Goal: Transaction & Acquisition: Download file/media

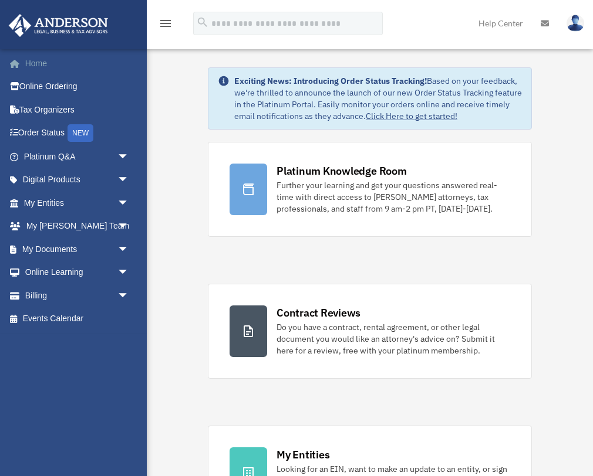
click at [39, 66] on link "Home" at bounding box center [77, 63] width 138 height 23
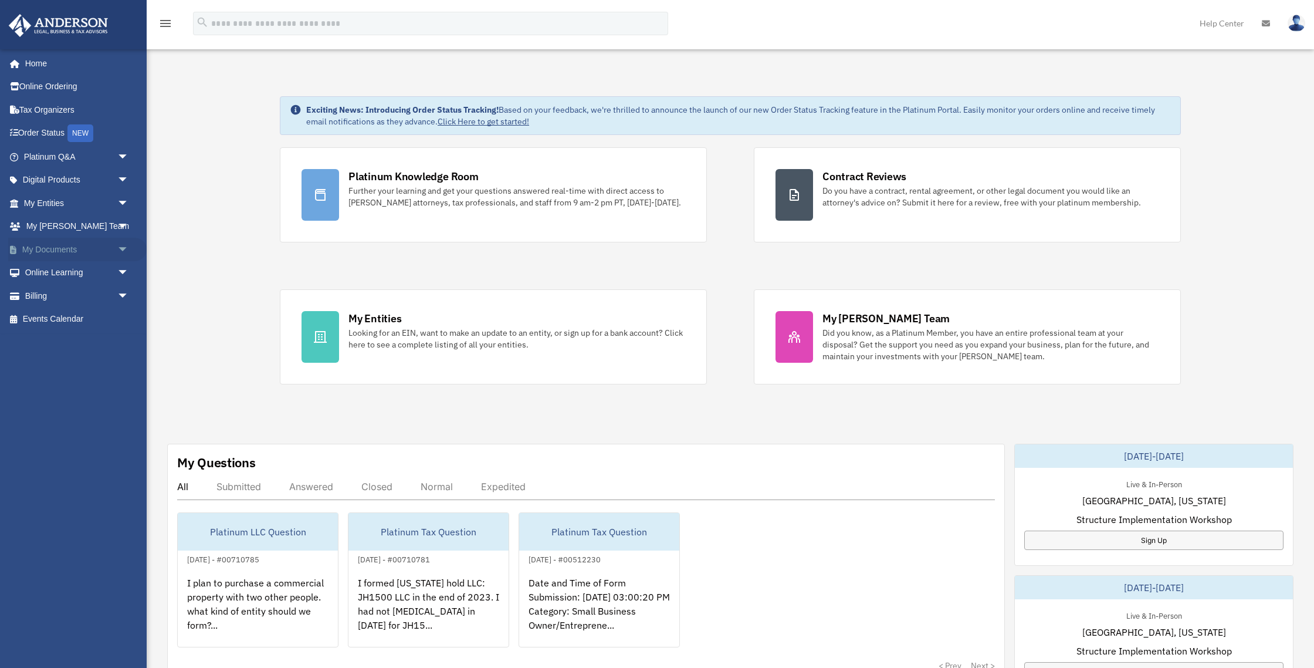
click at [60, 251] on link "My Documents arrow_drop_down" at bounding box center [77, 249] width 138 height 23
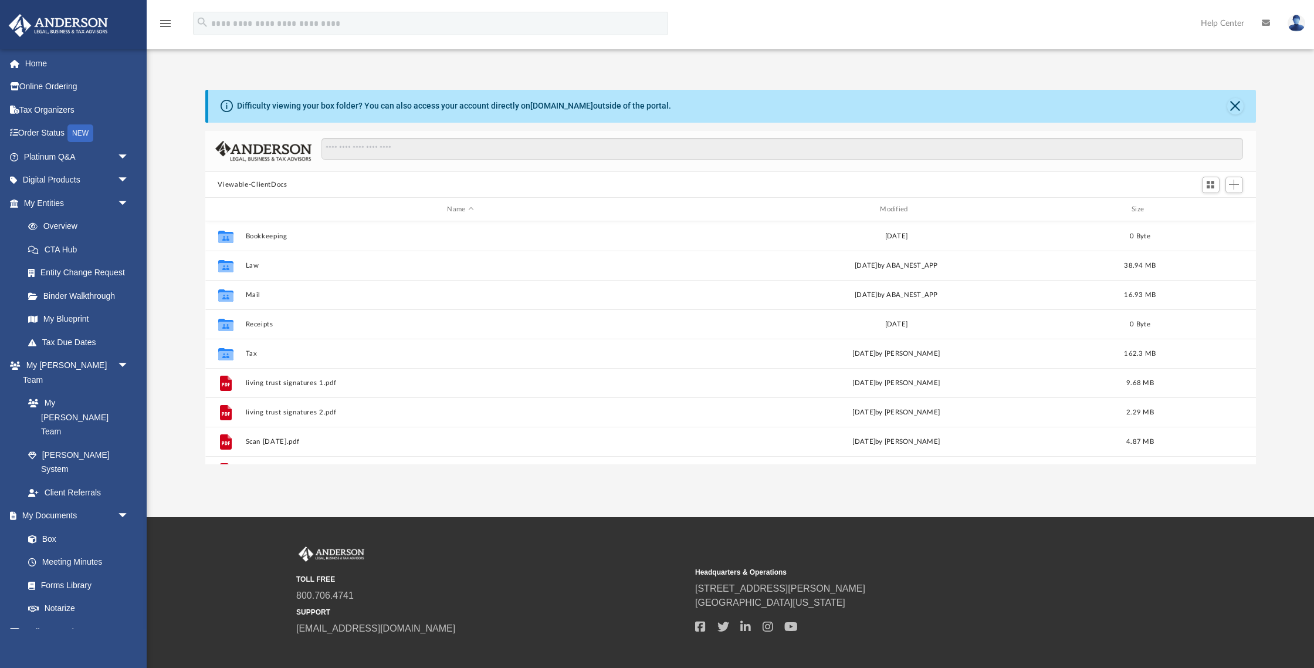
scroll to position [266, 1051]
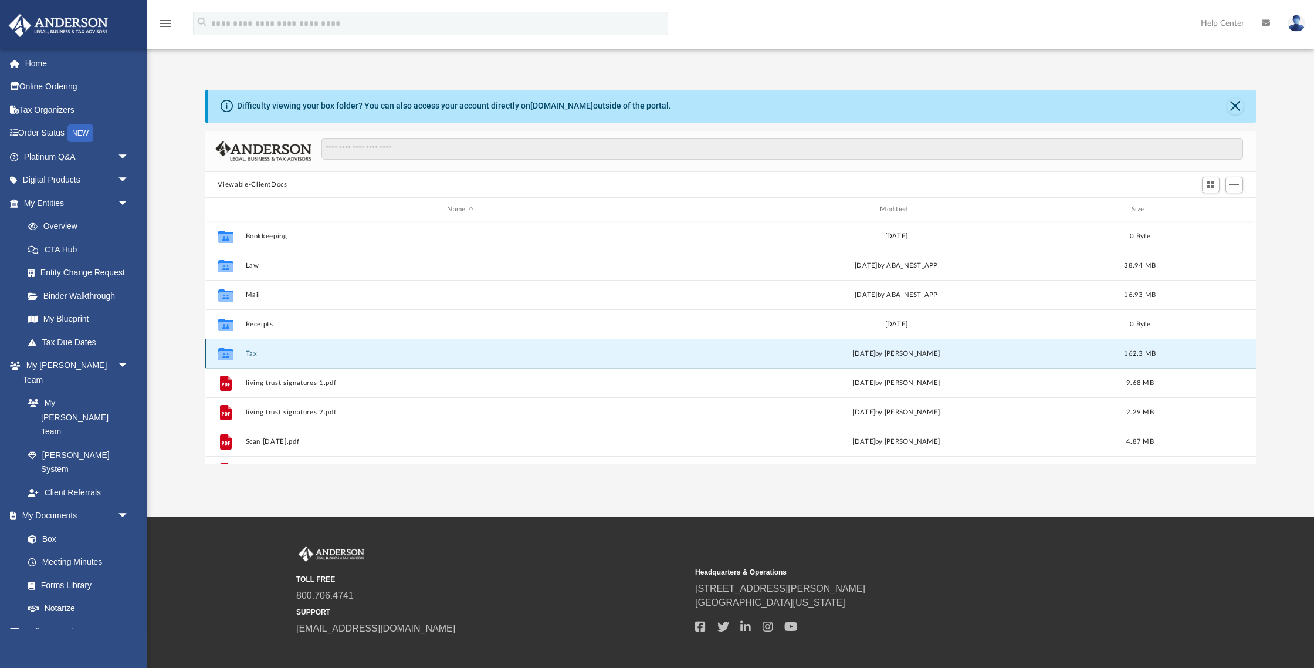
click at [252, 350] on button "Tax" at bounding box center [460, 354] width 431 height 8
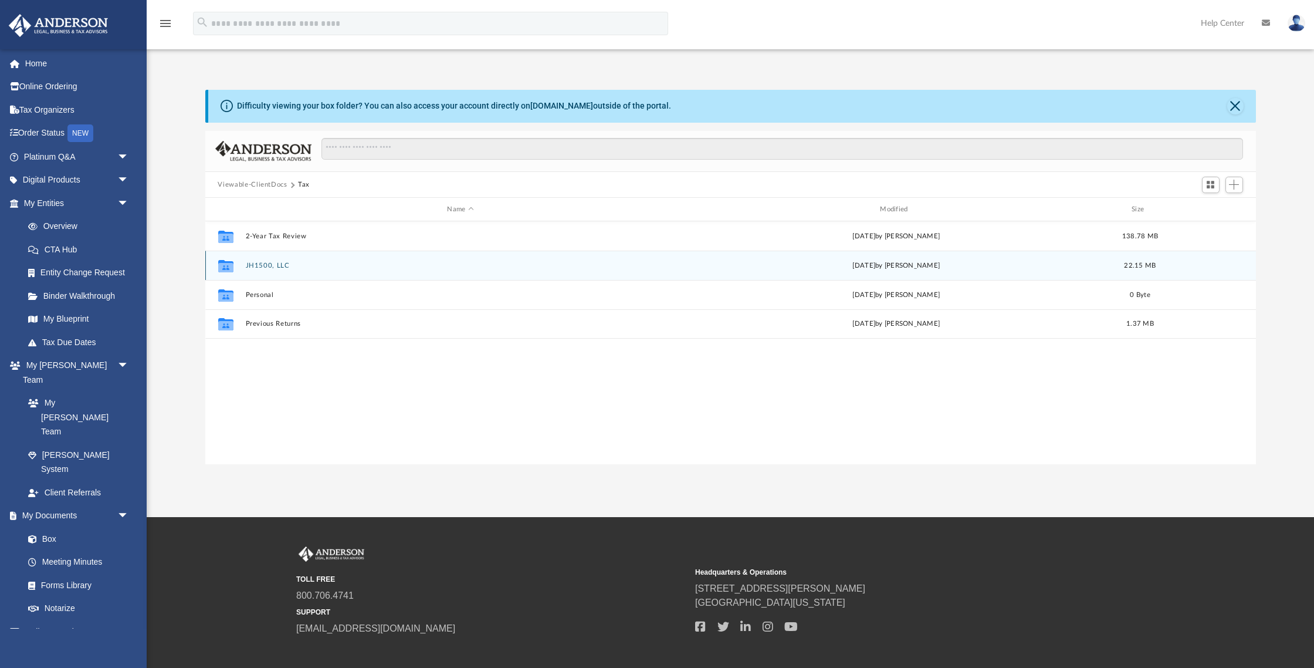
click at [277, 269] on div "Collaborated Folder JH1500, LLC Fri Sep 12 2025 by Maryana Amman 22.15 MB" at bounding box center [730, 265] width 1051 height 29
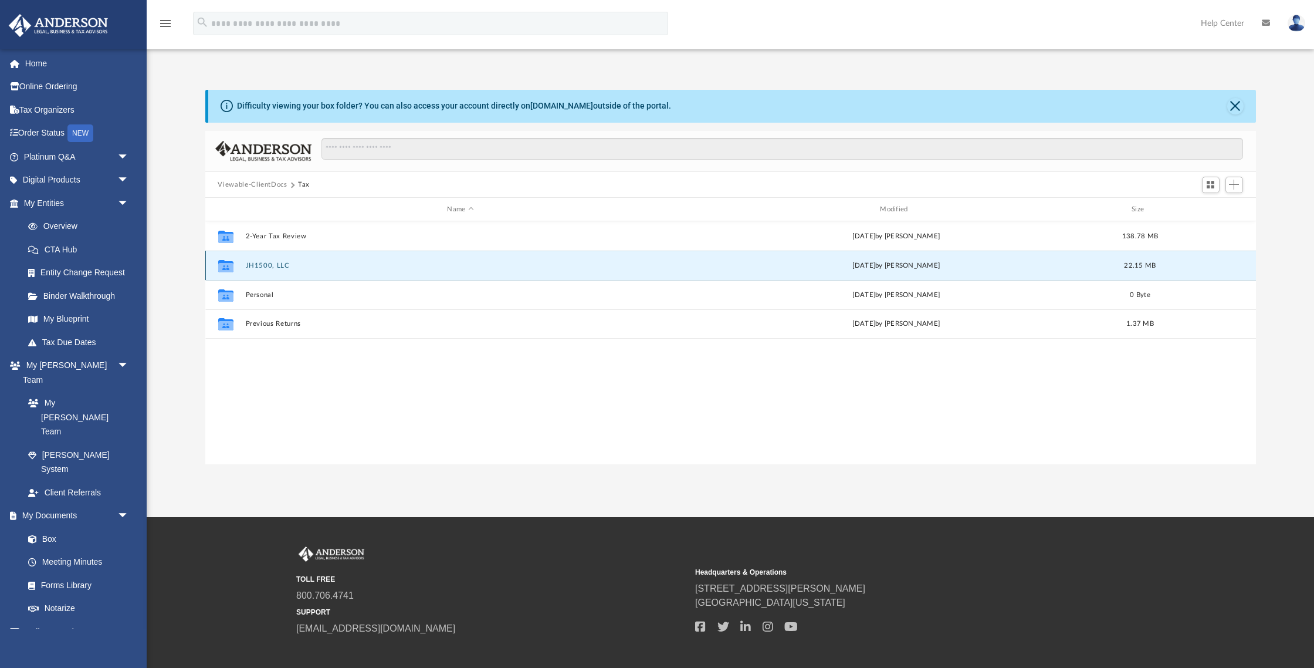
click at [261, 266] on button "JH1500, LLC" at bounding box center [460, 266] width 431 height 8
click at [255, 262] on button "2024" at bounding box center [460, 266] width 431 height 8
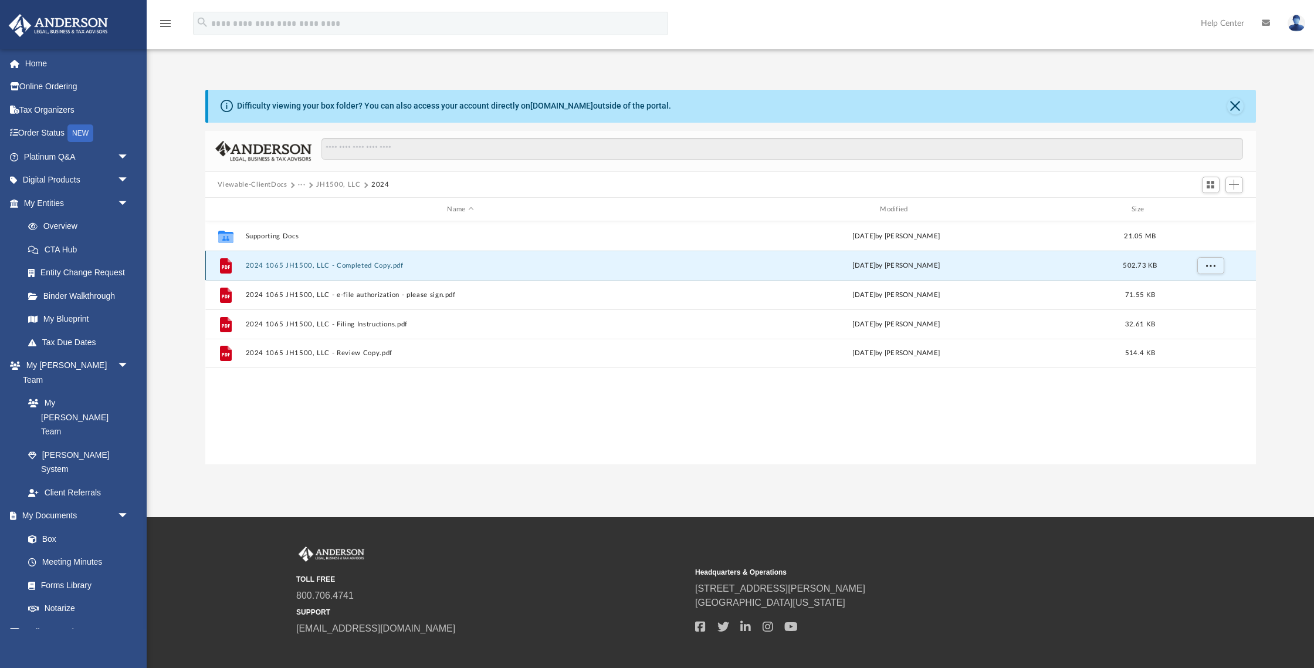
click at [360, 268] on button "2024 1065 JH1500, LLC - Completed Copy.pdf" at bounding box center [460, 266] width 431 height 8
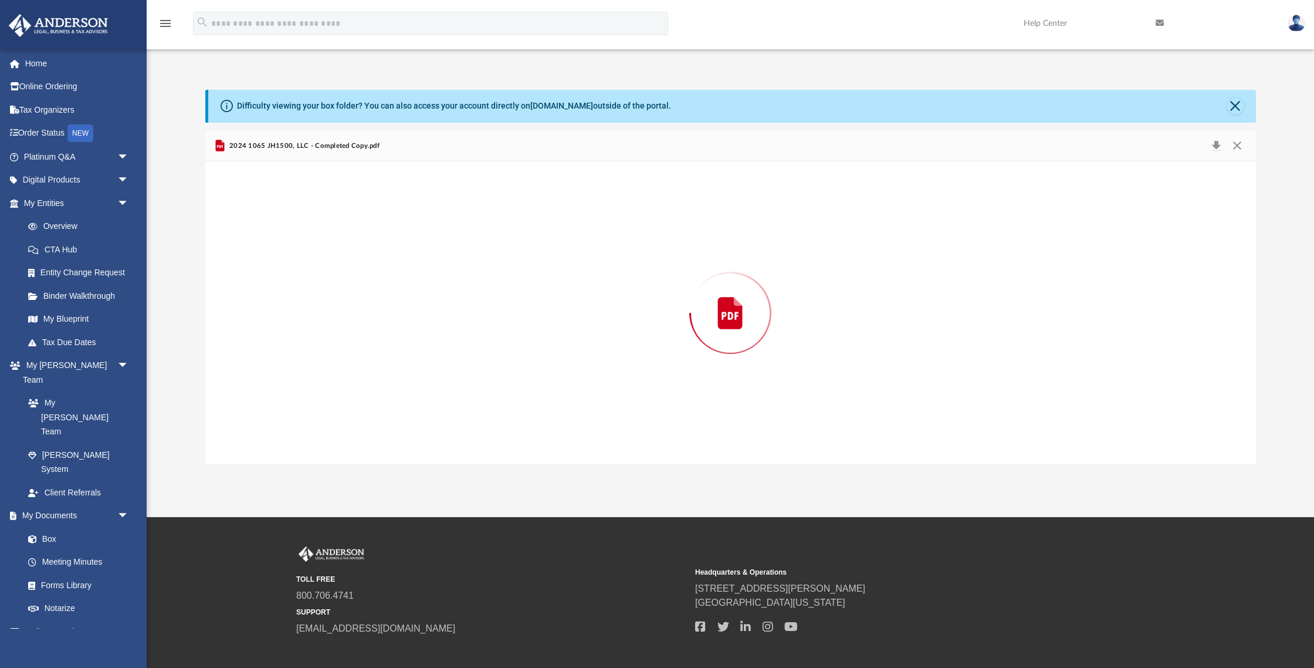
click at [360, 268] on div "Preview" at bounding box center [730, 312] width 1051 height 303
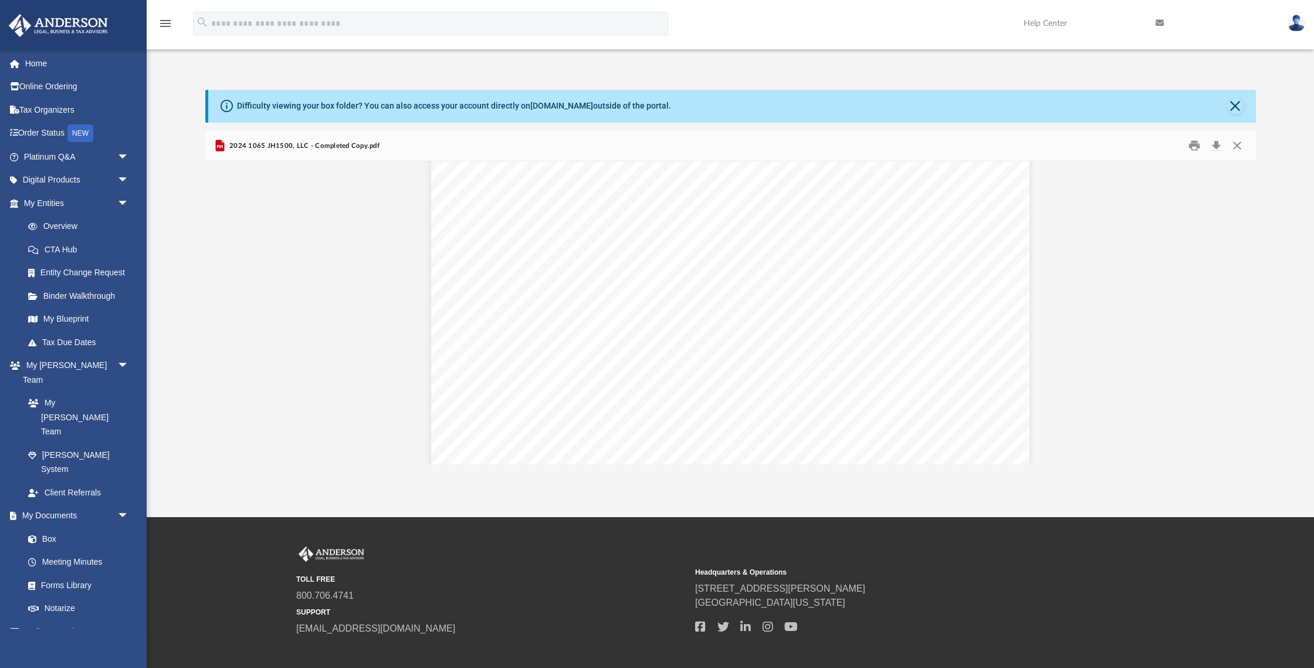
scroll to position [37461, 0]
click at [1219, 144] on button "Download" at bounding box center [1216, 146] width 21 height 18
